Goal: Task Accomplishment & Management: Use online tool/utility

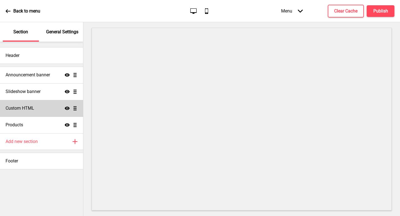
click at [30, 108] on h4 "Custom HTML" at bounding box center [20, 108] width 29 height 6
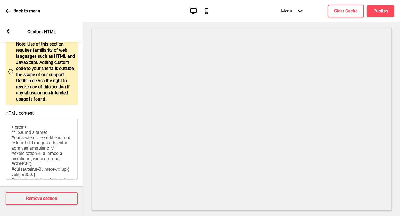
scroll to position [231, 0]
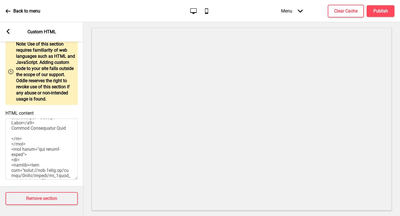
click at [13, 145] on textarea "HTML content" at bounding box center [42, 149] width 72 height 61
click at [42, 145] on textarea "HTML content" at bounding box center [42, 149] width 72 height 61
click at [54, 145] on textarea "HTML content" at bounding box center [42, 149] width 72 height 61
paste textarea "restaurant-quality tonkatsu in a coffee shop because “that was the only thing I…"
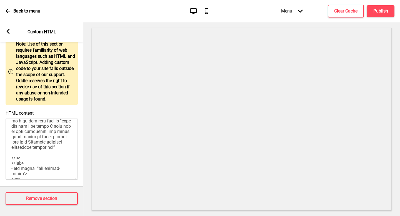
scroll to position [243, 0]
click at [14, 135] on textarea "HTML content" at bounding box center [42, 149] width 72 height 61
click at [46, 144] on textarea "HTML content" at bounding box center [42, 149] width 72 height 61
click at [47, 140] on textarea "HTML content" at bounding box center [42, 149] width 72 height 61
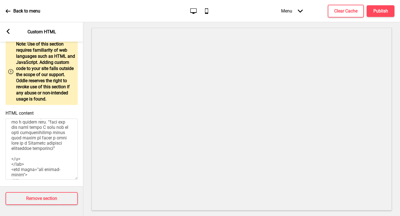
drag, startPoint x: 46, startPoint y: 139, endPoint x: 53, endPoint y: 150, distance: 13.1
click at [53, 150] on textarea "HTML content" at bounding box center [42, 149] width 72 height 61
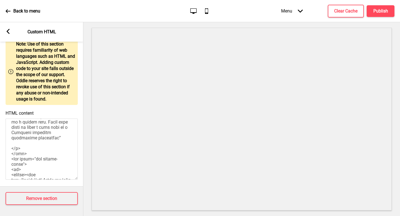
click at [48, 156] on textarea "HTML content" at bounding box center [42, 149] width 72 height 61
click at [56, 156] on textarea "HTML content" at bounding box center [42, 149] width 72 height 61
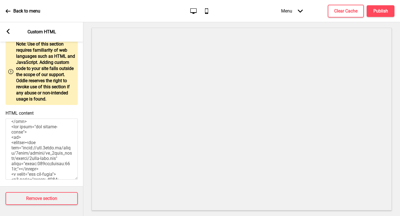
scroll to position [340, 0]
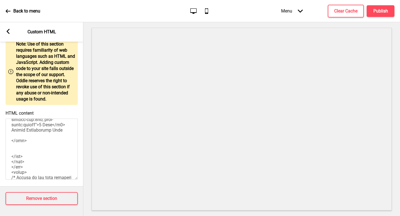
click at [61, 157] on textarea "HTML content" at bounding box center [42, 149] width 72 height 61
click at [60, 152] on textarea "HTML content" at bounding box center [42, 149] width 72 height 61
click at [22, 152] on textarea "HTML content" at bounding box center [42, 149] width 72 height 61
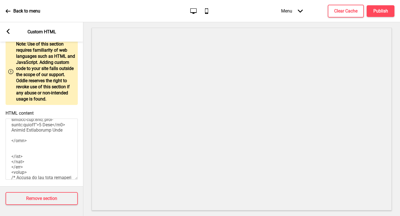
paste textarea "The claim to fame is restaurant-quality tonkatsu (Japanese breaded deep-fried p…"
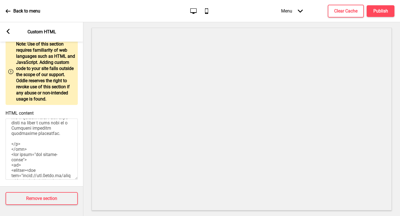
scroll to position [247, 0]
click at [23, 130] on textarea "HTML content" at bounding box center [42, 149] width 72 height 61
click at [39, 131] on textarea "HTML content" at bounding box center [42, 149] width 72 height 61
click at [45, 136] on textarea "HTML content" at bounding box center [42, 149] width 72 height 61
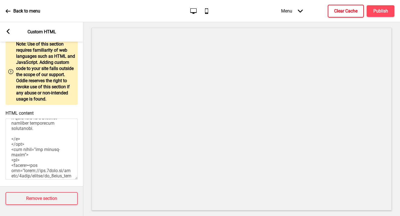
drag, startPoint x: 338, startPoint y: 5, endPoint x: 348, endPoint y: 7, distance: 10.4
click at [338, 5] on button "Clear Cache" at bounding box center [346, 11] width 36 height 13
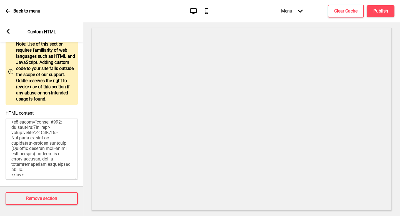
scroll to position [332, 0]
drag, startPoint x: 44, startPoint y: 152, endPoint x: 39, endPoint y: 152, distance: 4.5
click at [44, 152] on textarea "HTML content" at bounding box center [42, 149] width 72 height 61
click at [39, 152] on textarea "HTML content" at bounding box center [42, 149] width 72 height 61
drag, startPoint x: 41, startPoint y: 151, endPoint x: 53, endPoint y: 151, distance: 12.2
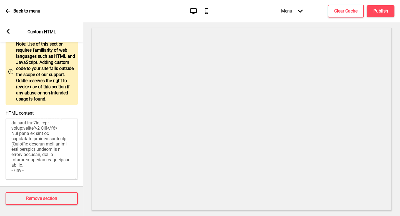
click at [53, 151] on textarea "HTML content" at bounding box center [42, 149] width 72 height 61
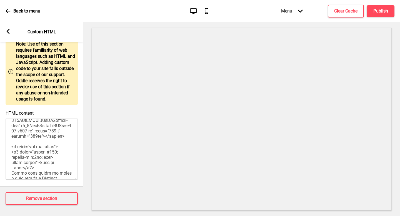
scroll to position [0, 0]
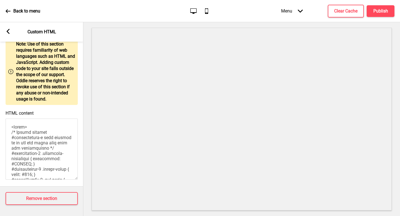
drag, startPoint x: 30, startPoint y: 167, endPoint x: 0, endPoint y: 82, distance: 90.3
click at [0, 82] on div "Warning Note: Use of this section requires familiarity of web languages such as…" at bounding box center [41, 110] width 83 height 154
click at [55, 161] on textarea "HTML content" at bounding box center [42, 149] width 72 height 61
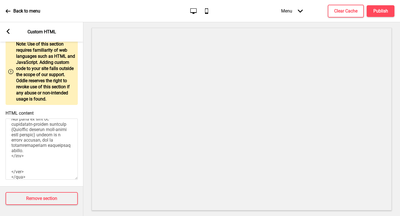
scroll to position [346, 0]
click at [52, 135] on textarea "HTML content" at bounding box center [42, 149] width 72 height 61
click at [55, 138] on textarea "HTML content" at bounding box center [42, 149] width 72 height 61
type textarea "<style> /* Please replace #announcement-x with another id if you are using more…"
click at [345, 8] on h4 "Clear Cache" at bounding box center [346, 11] width 23 height 6
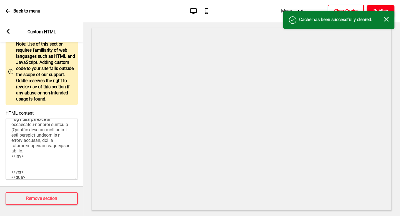
click at [377, 9] on h4 "Publish" at bounding box center [381, 11] width 15 height 6
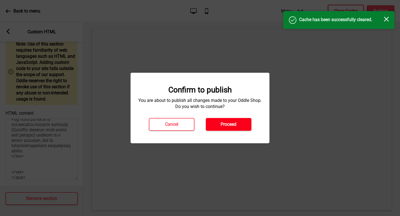
drag, startPoint x: 377, startPoint y: 9, endPoint x: 236, endPoint y: 120, distance: 179.2
click at [236, 120] on button "Proceed" at bounding box center [229, 124] width 46 height 13
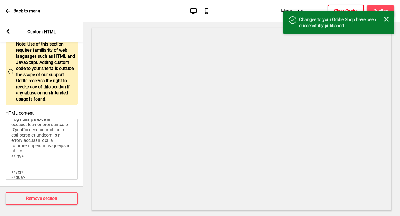
click at [388, 19] on icon "Close" at bounding box center [386, 19] width 5 height 5
